Goal: Task Accomplishment & Management: Complete application form

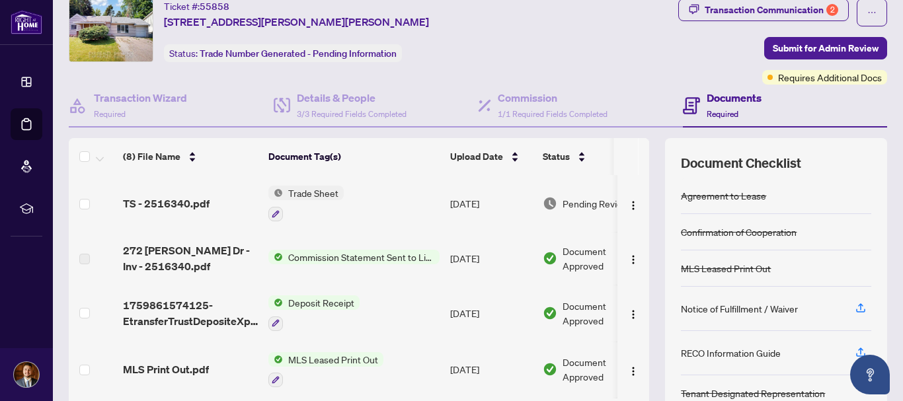
scroll to position [66, 0]
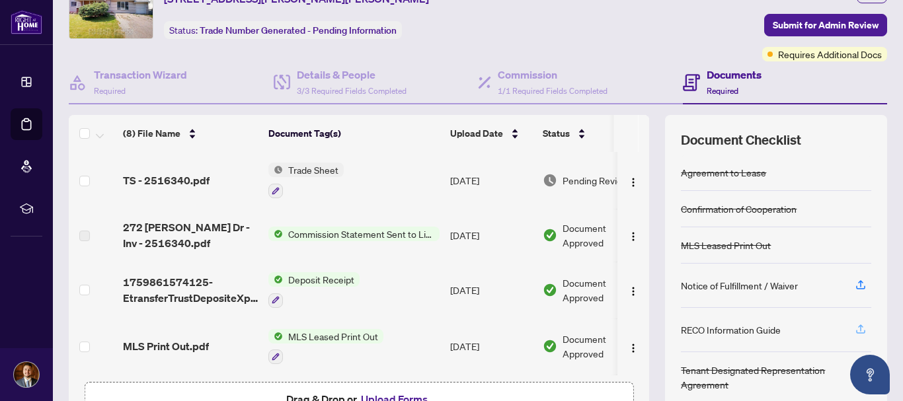
click at [855, 330] on icon "button" at bounding box center [861, 329] width 12 height 12
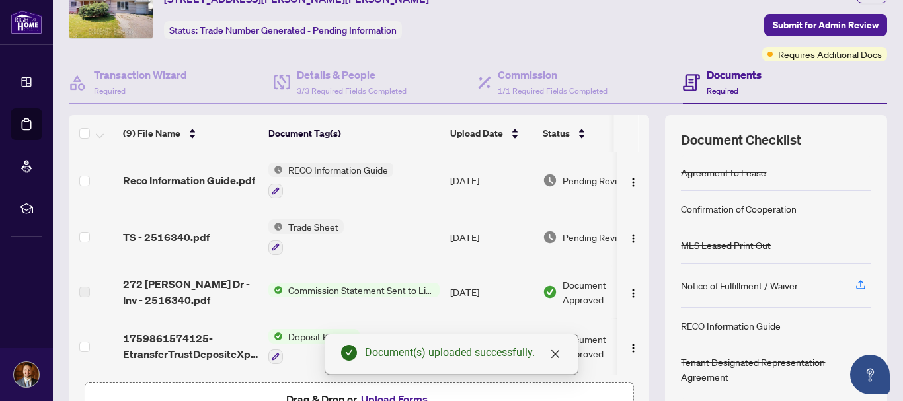
scroll to position [0, 0]
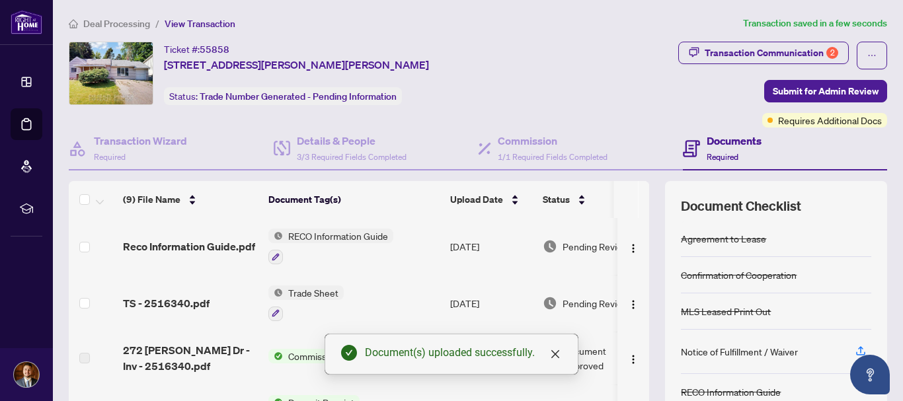
click at [325, 239] on span "RECO Information Guide" at bounding box center [338, 236] width 110 height 15
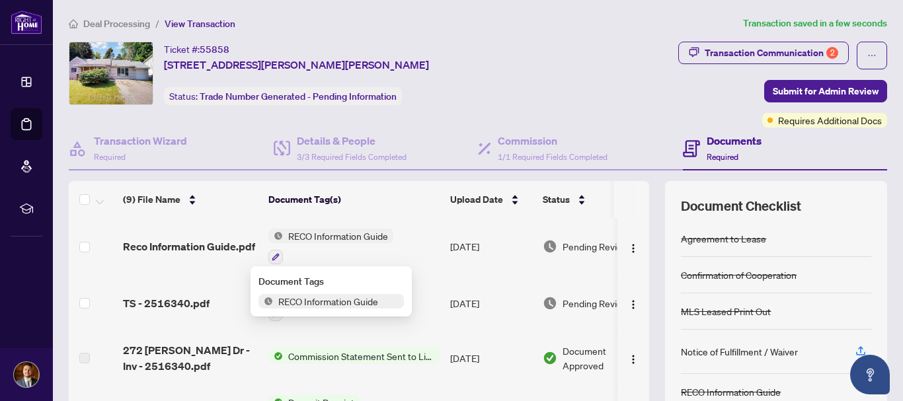
click at [325, 239] on span "RECO Information Guide" at bounding box center [338, 236] width 110 height 15
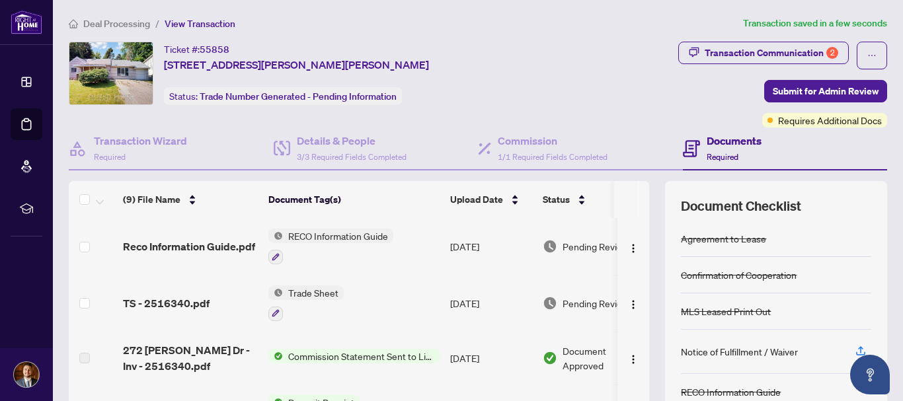
click at [328, 237] on span "RECO Information Guide" at bounding box center [338, 236] width 110 height 15
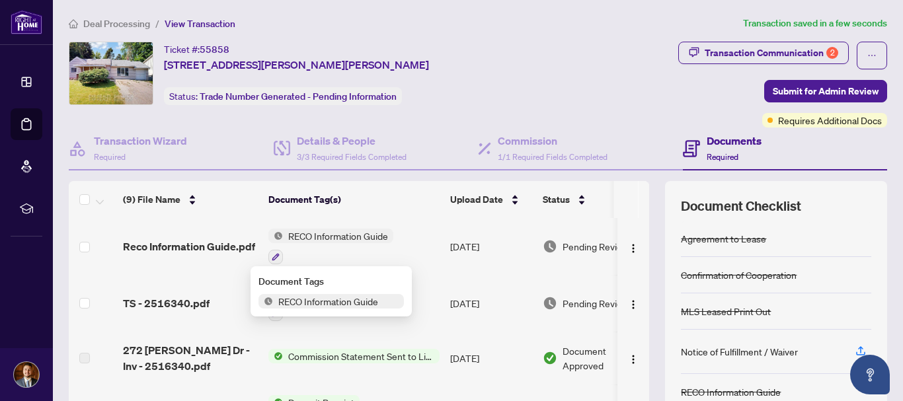
click at [334, 304] on span "RECO Information Guide" at bounding box center [328, 301] width 110 height 15
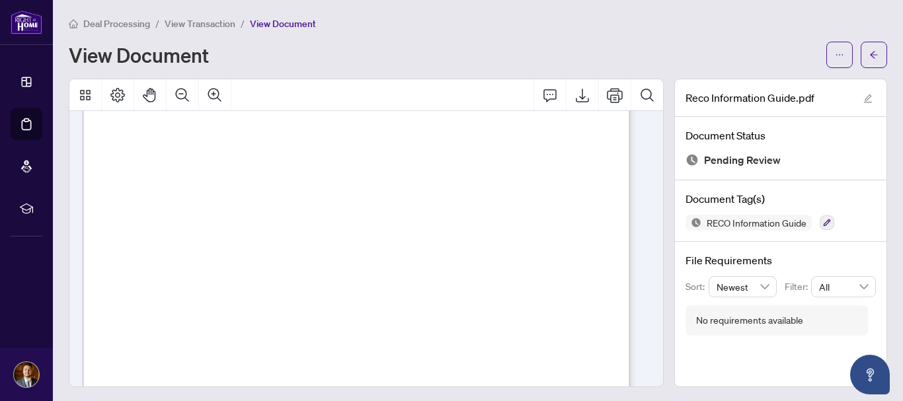
scroll to position [8181, 0]
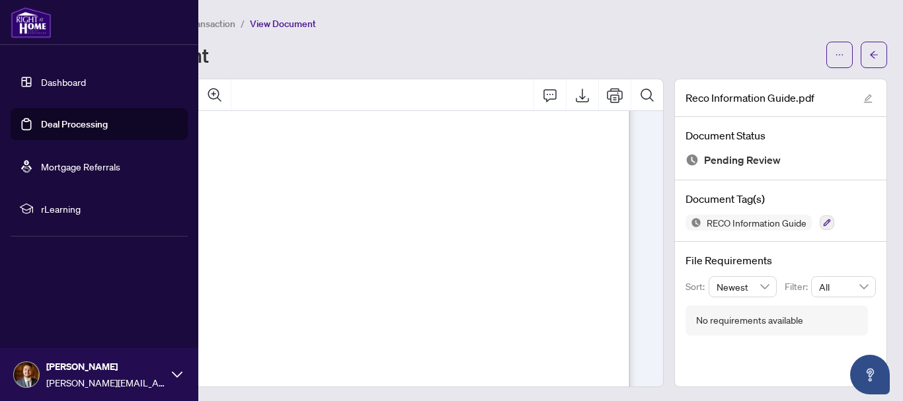
click at [53, 124] on link "Deal Processing" at bounding box center [74, 124] width 67 height 12
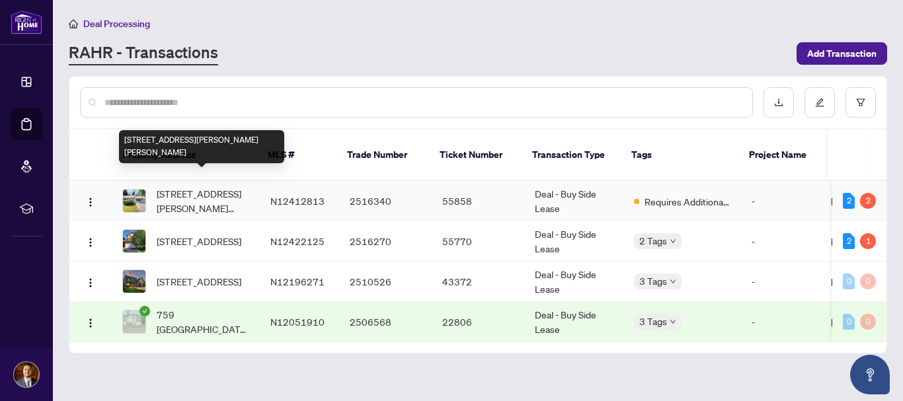
click at [217, 186] on span "[STREET_ADDRESS][PERSON_NAME][PERSON_NAME]" at bounding box center [203, 200] width 93 height 29
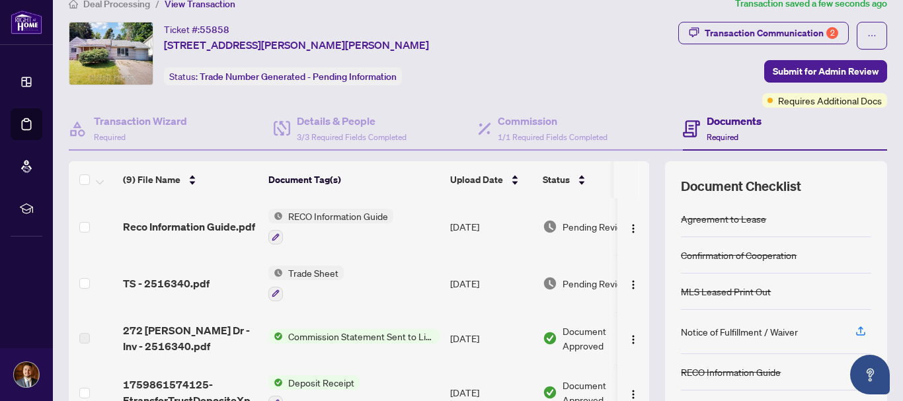
click at [302, 270] on span "Trade Sheet" at bounding box center [313, 273] width 61 height 15
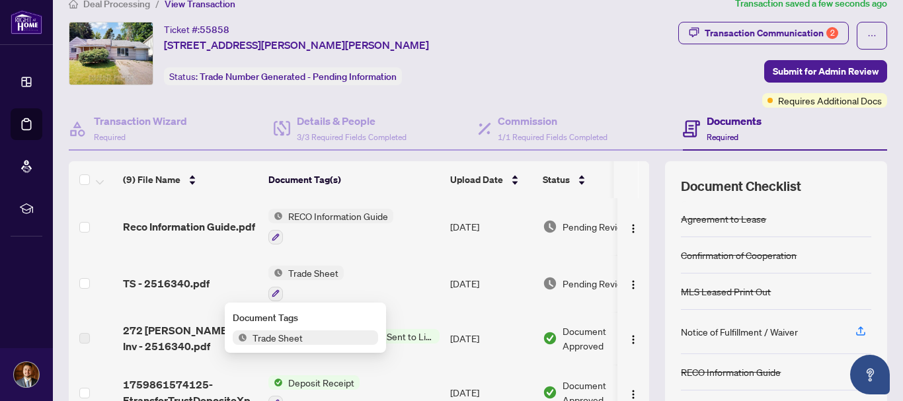
click at [297, 338] on span "Trade Sheet" at bounding box center [277, 337] width 61 height 15
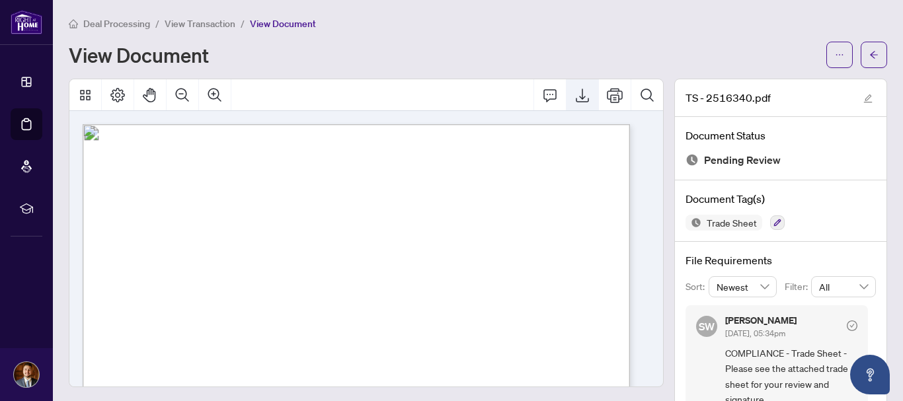
click at [580, 96] on button "Export" at bounding box center [582, 95] width 32 height 32
click at [869, 47] on button "button" at bounding box center [874, 55] width 26 height 26
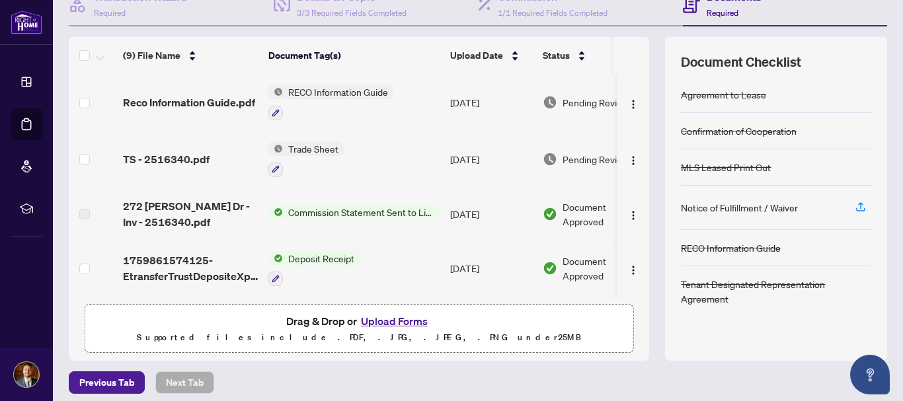
scroll to position [152, 0]
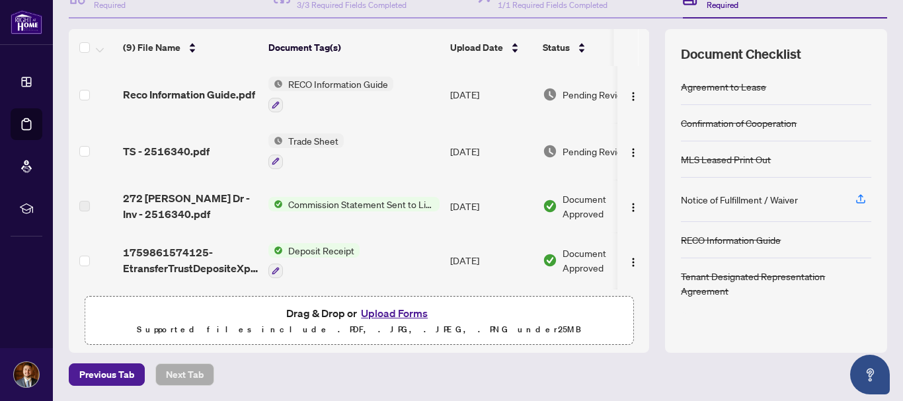
click at [405, 312] on button "Upload Forms" at bounding box center [394, 313] width 75 height 17
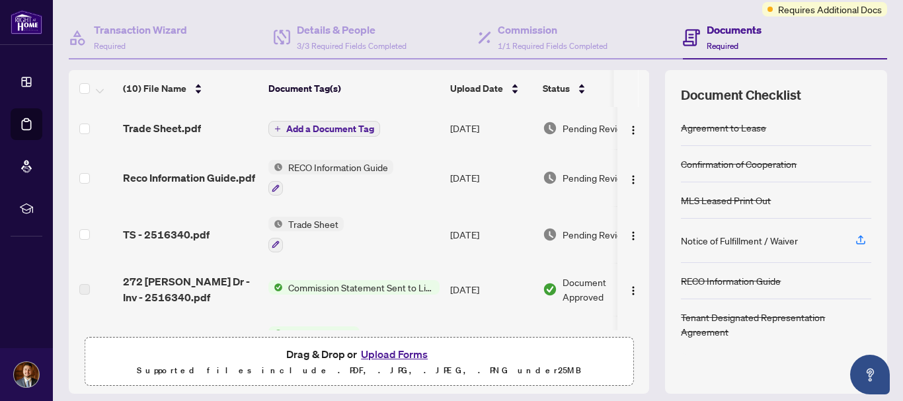
scroll to position [132, 0]
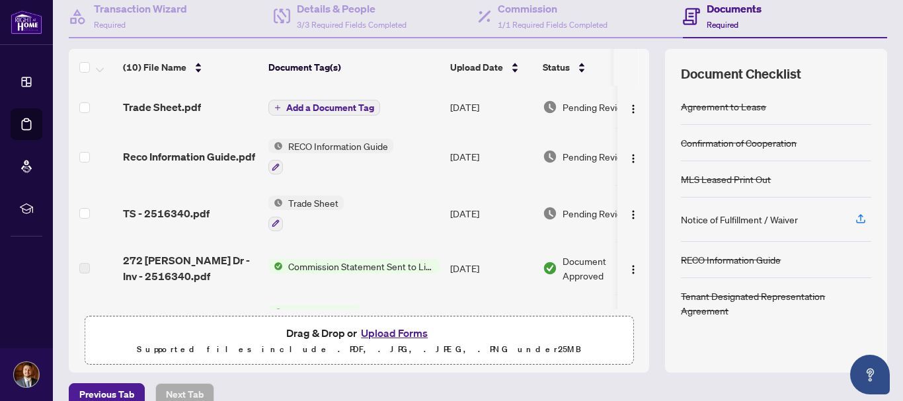
click at [342, 113] on button "Add a Document Tag" at bounding box center [324, 108] width 112 height 16
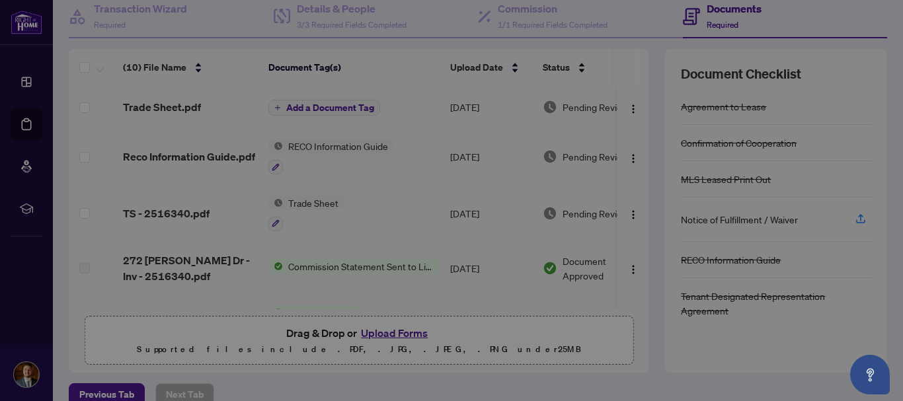
click at [405, 152] on div "Manage document tags Please browse the list or search to apply tags to: Trade S…" at bounding box center [451, 201] width 301 height 302
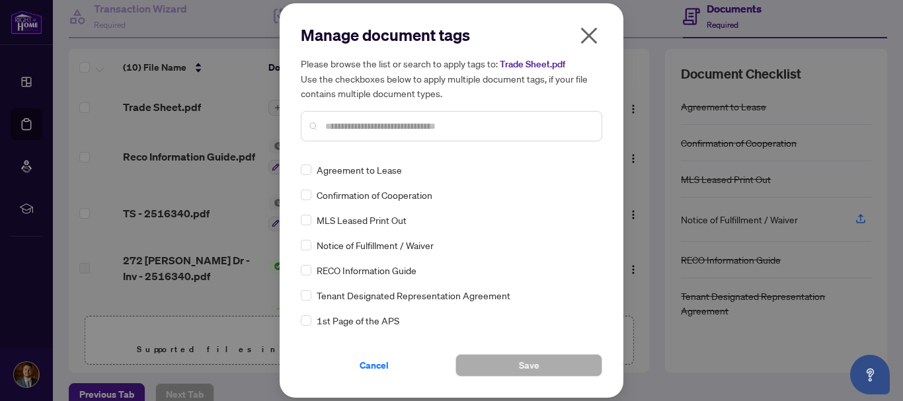
click at [361, 133] on input "text" at bounding box center [458, 126] width 266 height 15
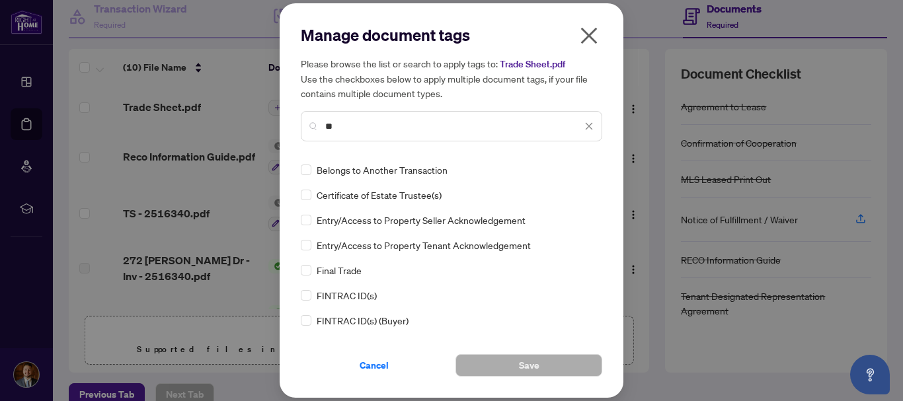
click at [343, 130] on input "**" at bounding box center [453, 126] width 256 height 15
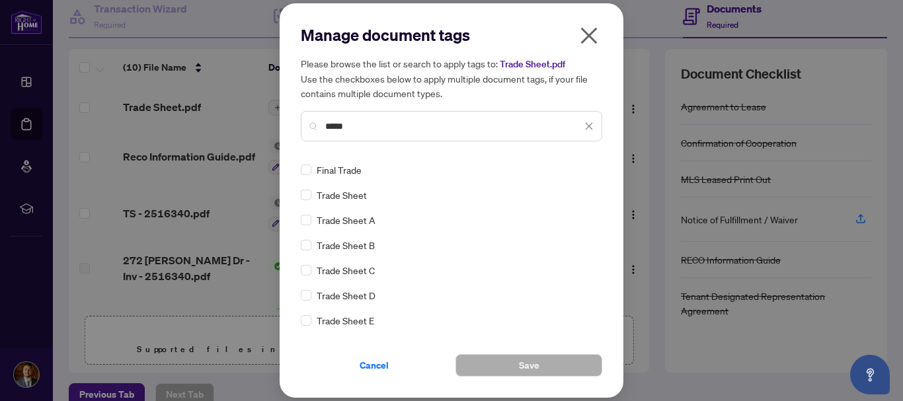
type input "*****"
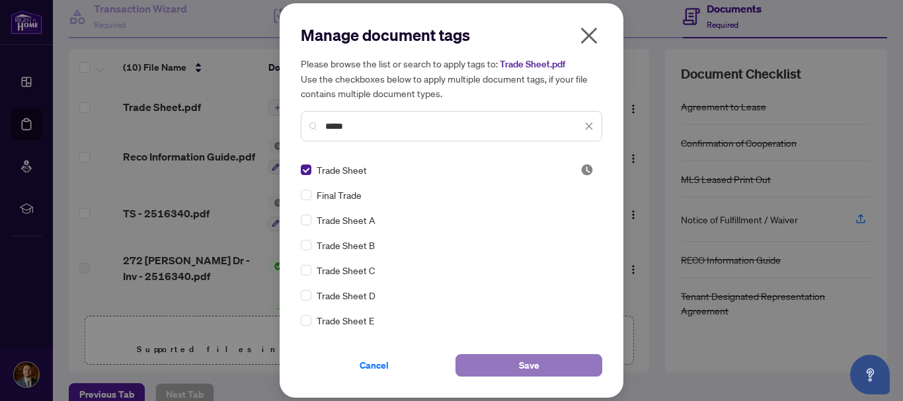
click at [537, 360] on span "Save" at bounding box center [529, 365] width 20 height 21
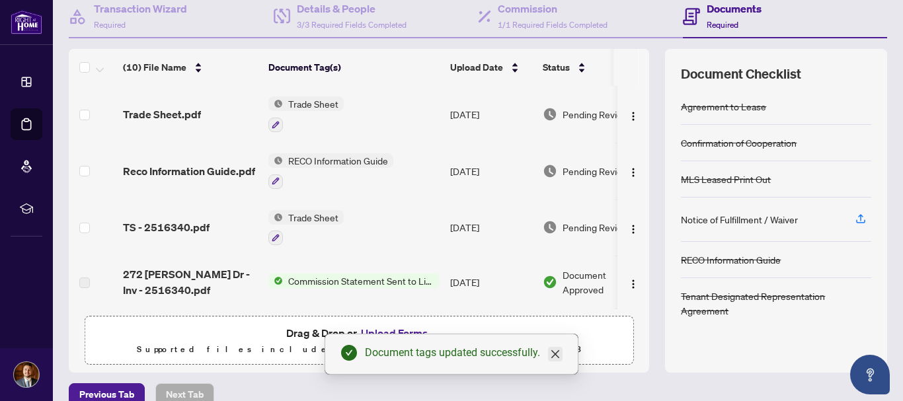
click at [554, 356] on icon "close" at bounding box center [555, 354] width 8 height 8
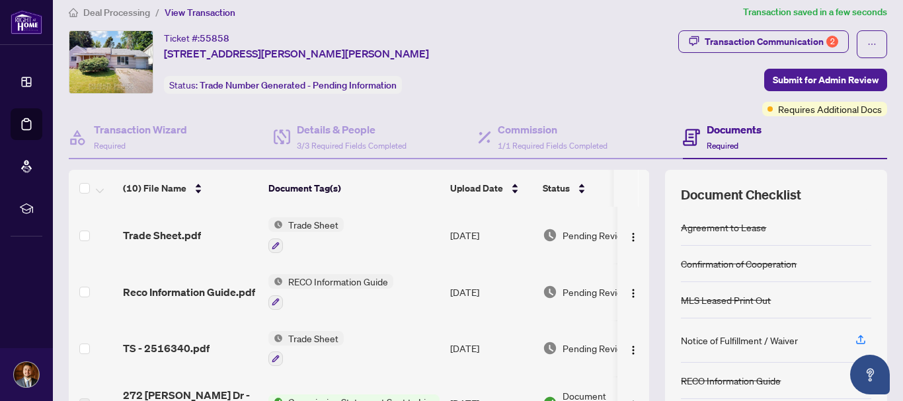
scroll to position [0, 0]
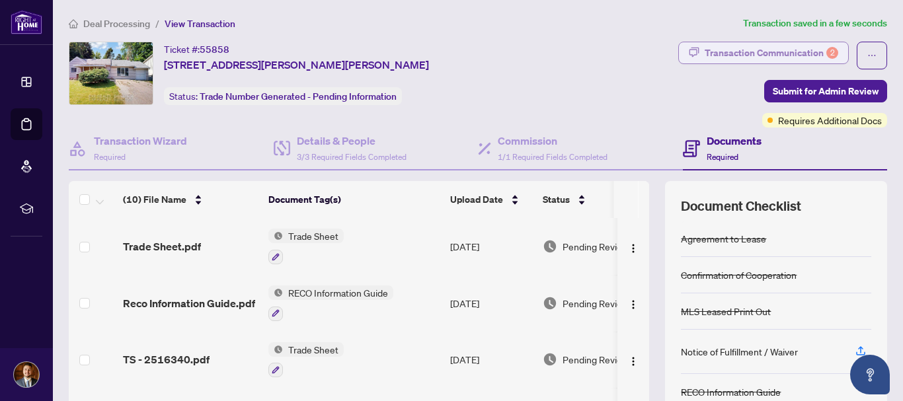
click at [769, 50] on div "Transaction Communication 2" at bounding box center [772, 52] width 134 height 21
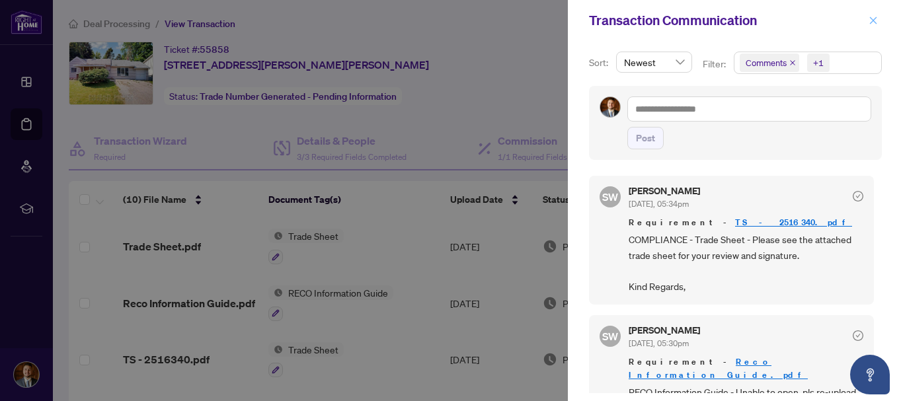
click at [872, 22] on icon "close" at bounding box center [873, 20] width 7 height 7
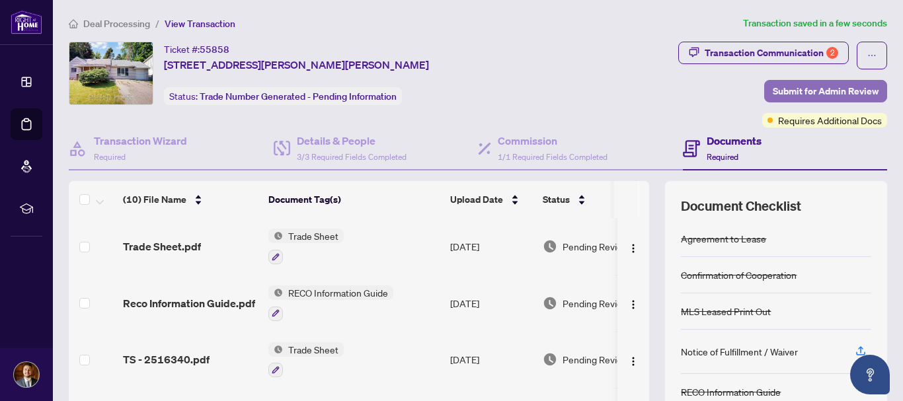
click at [809, 89] on span "Submit for Admin Review" at bounding box center [826, 91] width 106 height 21
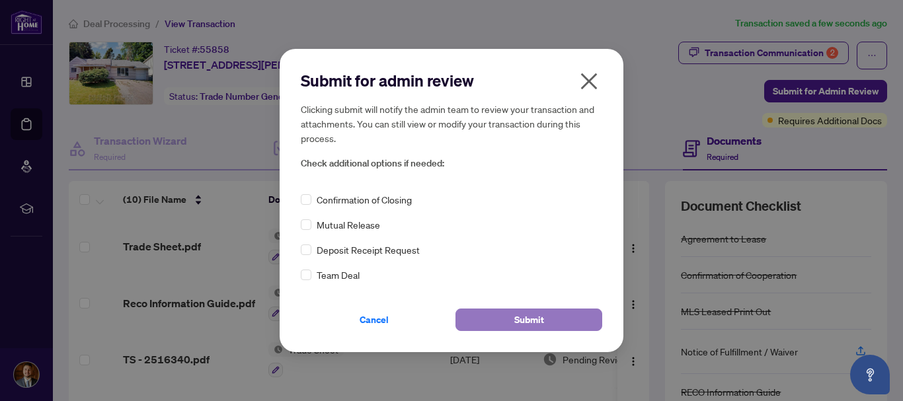
click at [515, 329] on span "Submit" at bounding box center [529, 319] width 30 height 21
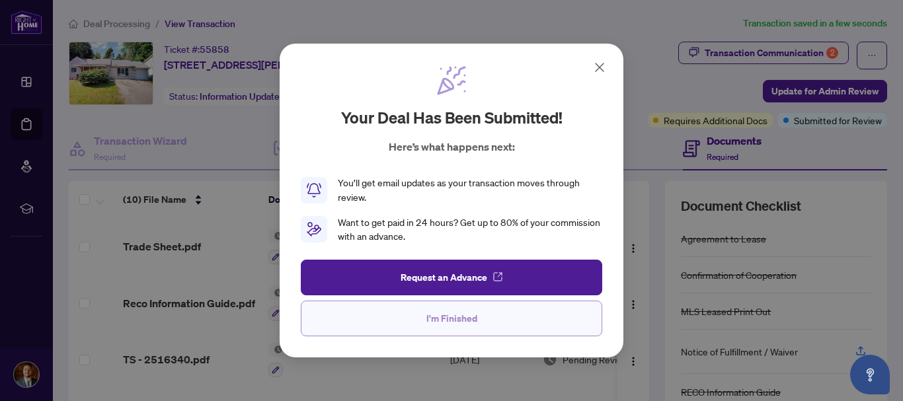
click at [451, 317] on span "I'm Finished" at bounding box center [451, 318] width 51 height 21
